Goal: Information Seeking & Learning: Learn about a topic

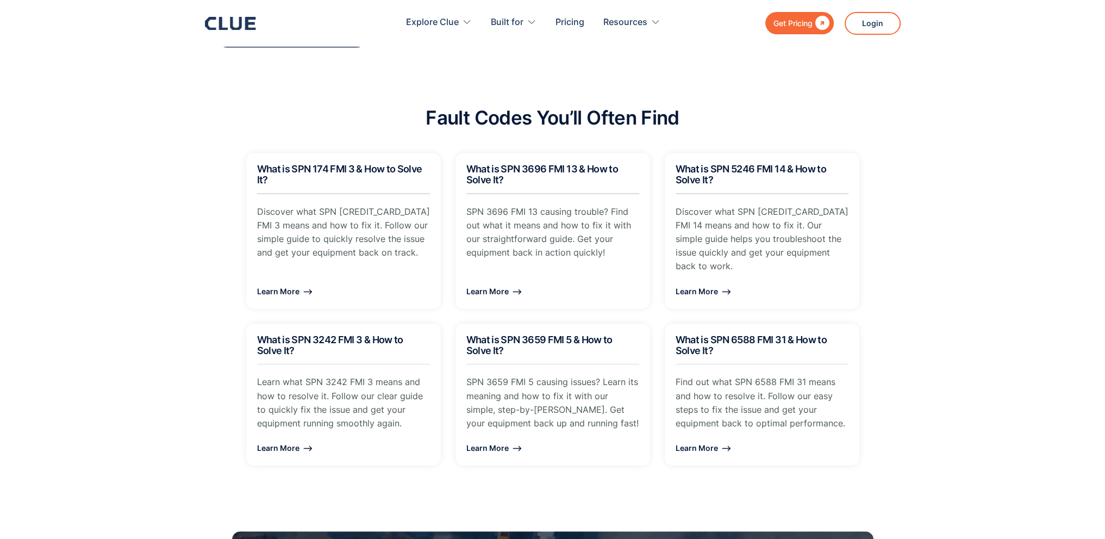
scroll to position [761, 0]
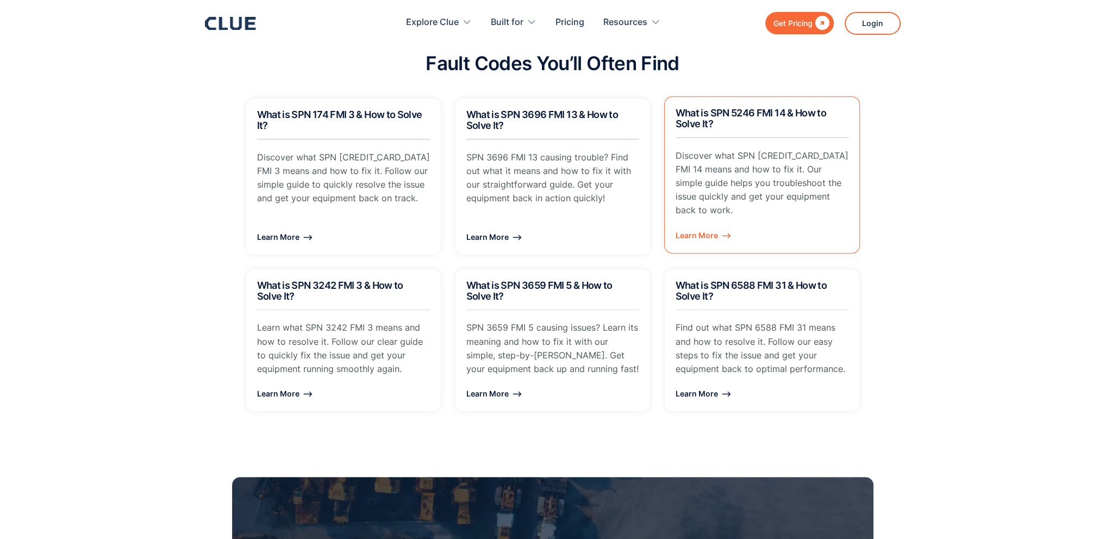
click at [707, 228] on div "Learn More ⟶" at bounding box center [762, 235] width 173 height 14
